Goal: Check status: Check status

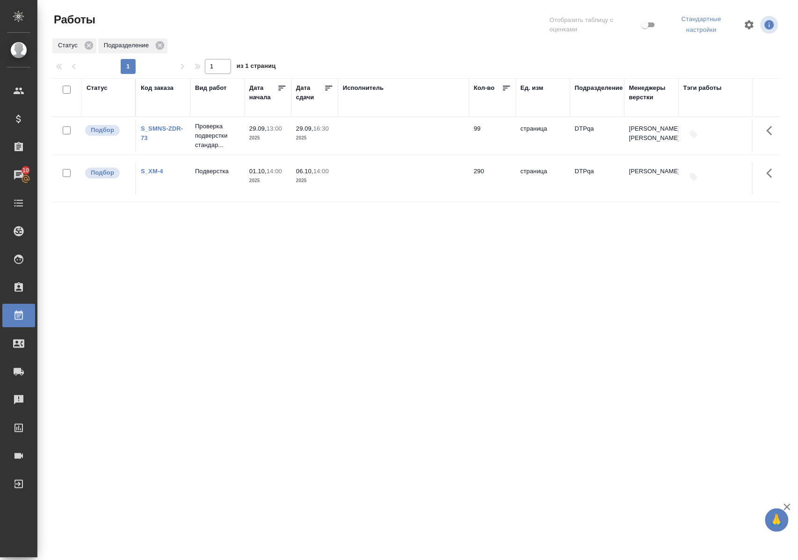
click at [96, 87] on div "Статус" at bounding box center [97, 87] width 21 height 9
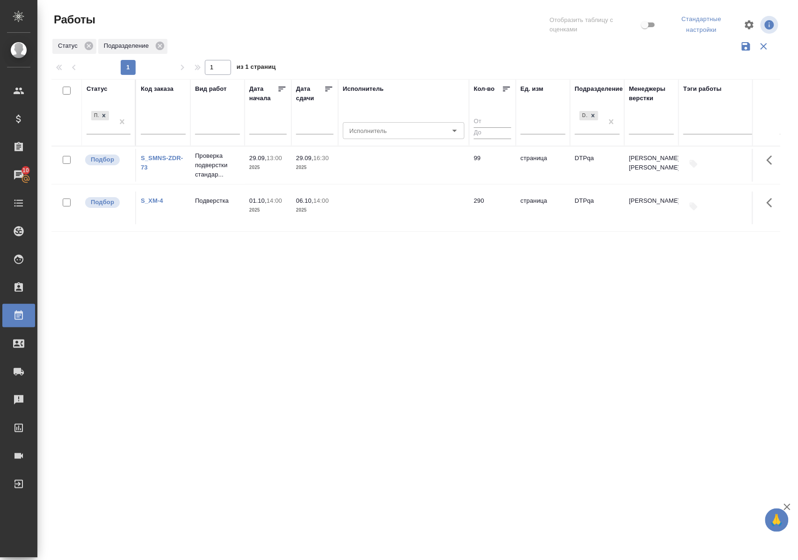
click at [110, 135] on div "Подбор" at bounding box center [109, 125] width 44 height 32
click at [109, 130] on div "Подбор" at bounding box center [100, 121] width 27 height 25
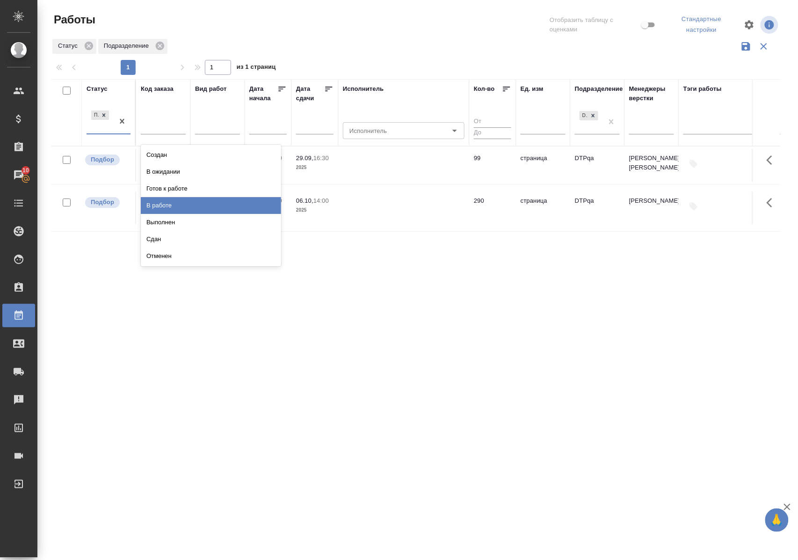
click at [172, 209] on div "В работе" at bounding box center [211, 205] width 140 height 17
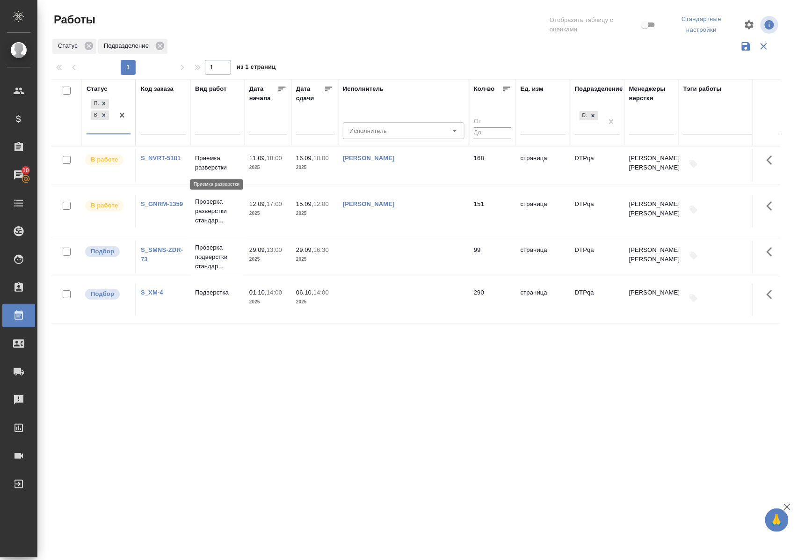
click at [212, 167] on p "Приемка разверстки" at bounding box center [217, 162] width 45 height 19
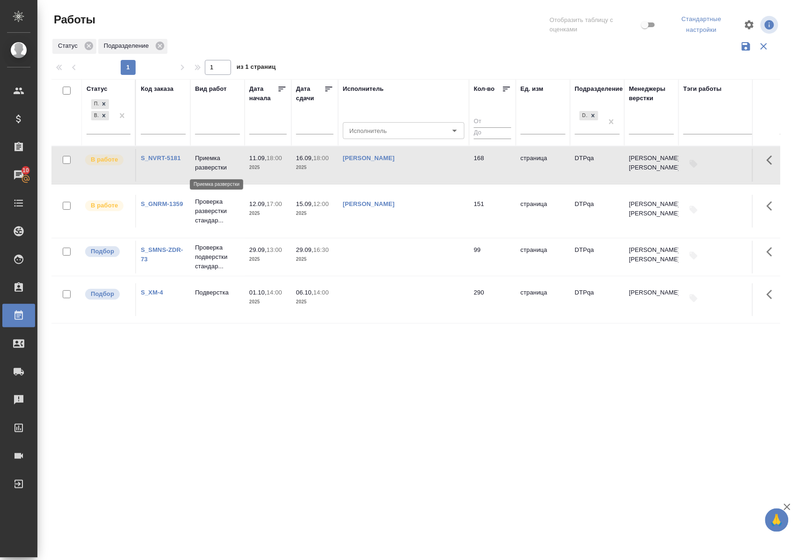
click at [212, 167] on p "Приемка разверстки" at bounding box center [217, 162] width 45 height 19
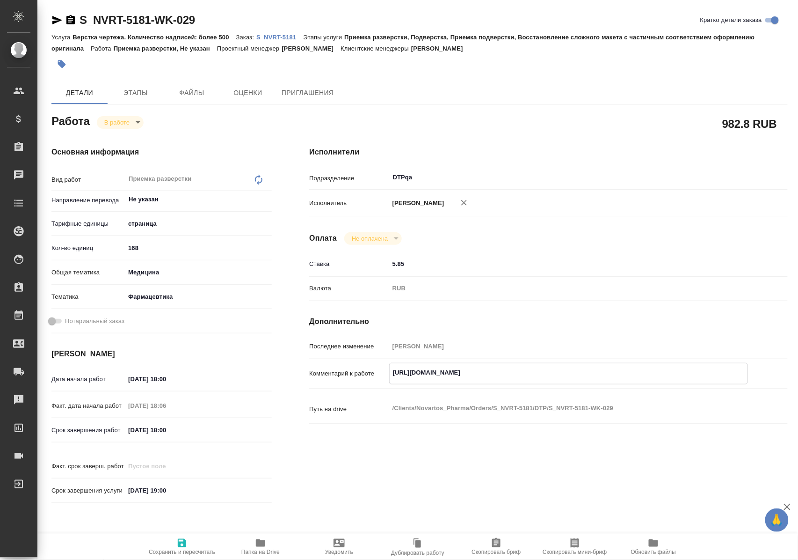
drag, startPoint x: 393, startPoint y: 380, endPoint x: 611, endPoint y: 381, distance: 218.1
click at [611, 380] on textarea "https://tera.awatera.com/Work/68b6bb6a78af03a91c20f8f8/" at bounding box center [569, 373] width 358 height 16
